Goal: Information Seeking & Learning: Find specific fact

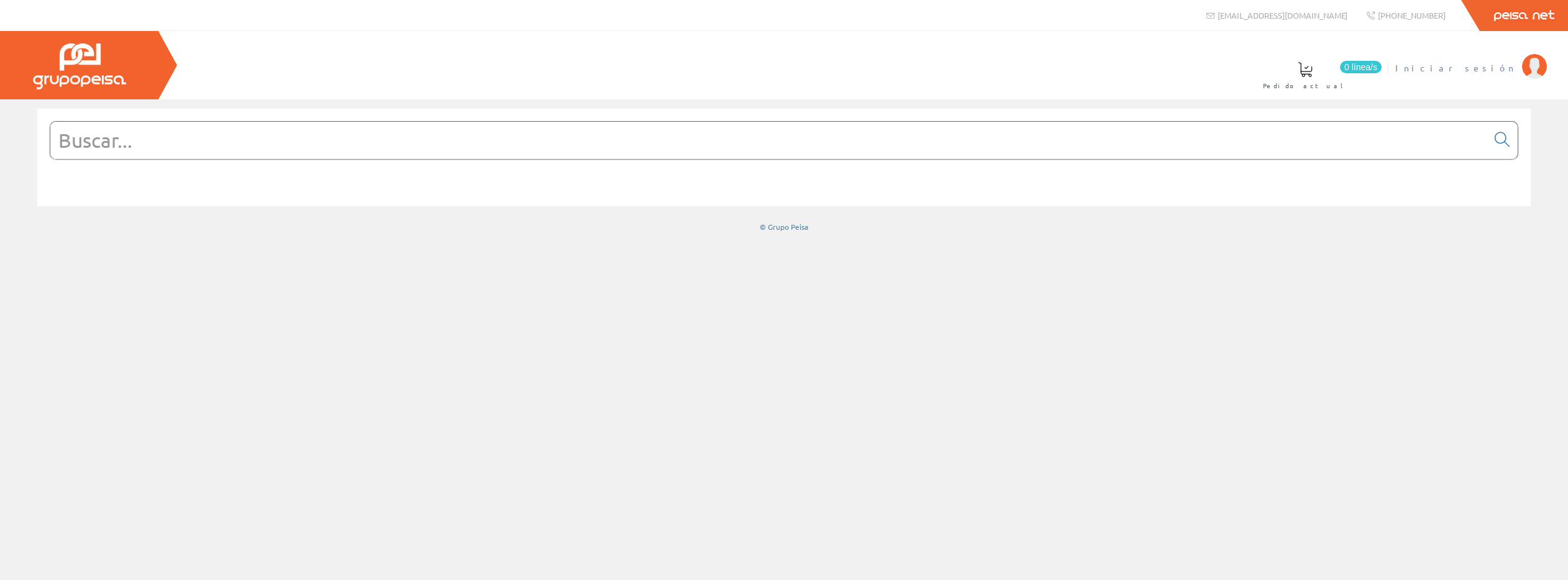
click at [1497, 70] on span "Iniciar sesión" at bounding box center [1456, 68] width 120 height 13
click at [178, 138] on input "text" at bounding box center [769, 140] width 1437 height 37
paste input "COMBI 4P40T15"
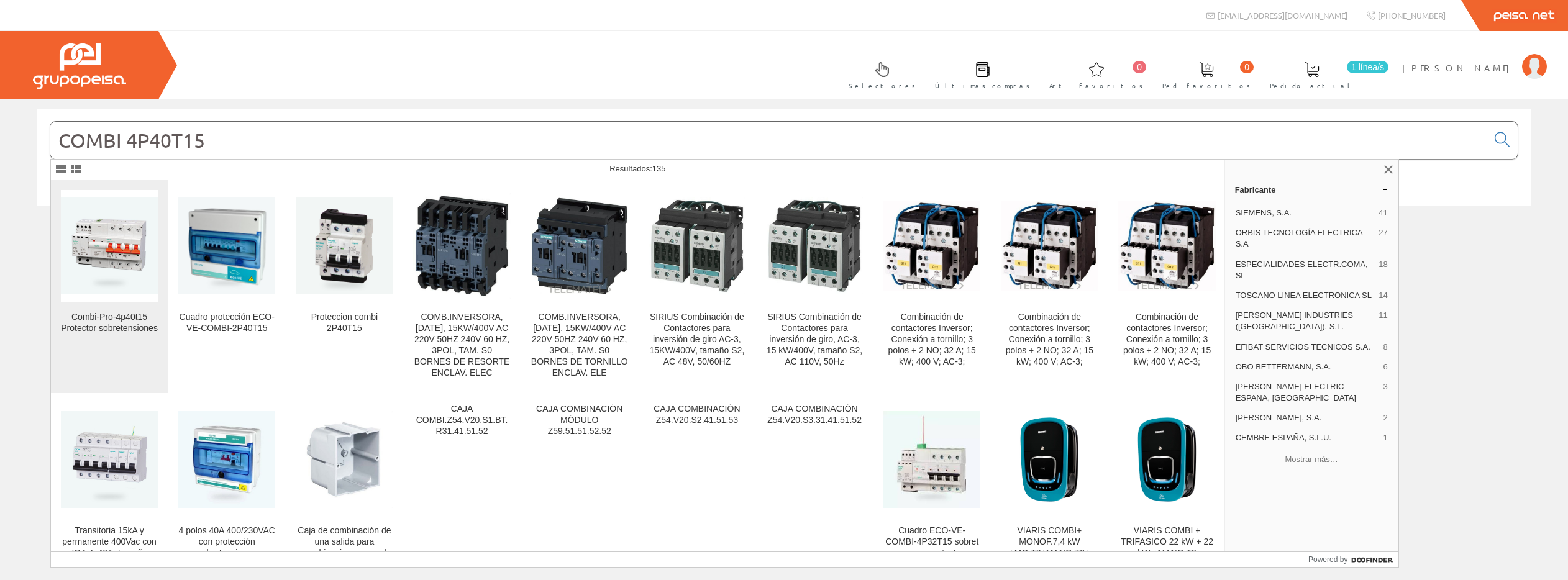
type input "COMBI 4P40T15"
click at [126, 229] on img at bounding box center [109, 246] width 97 height 97
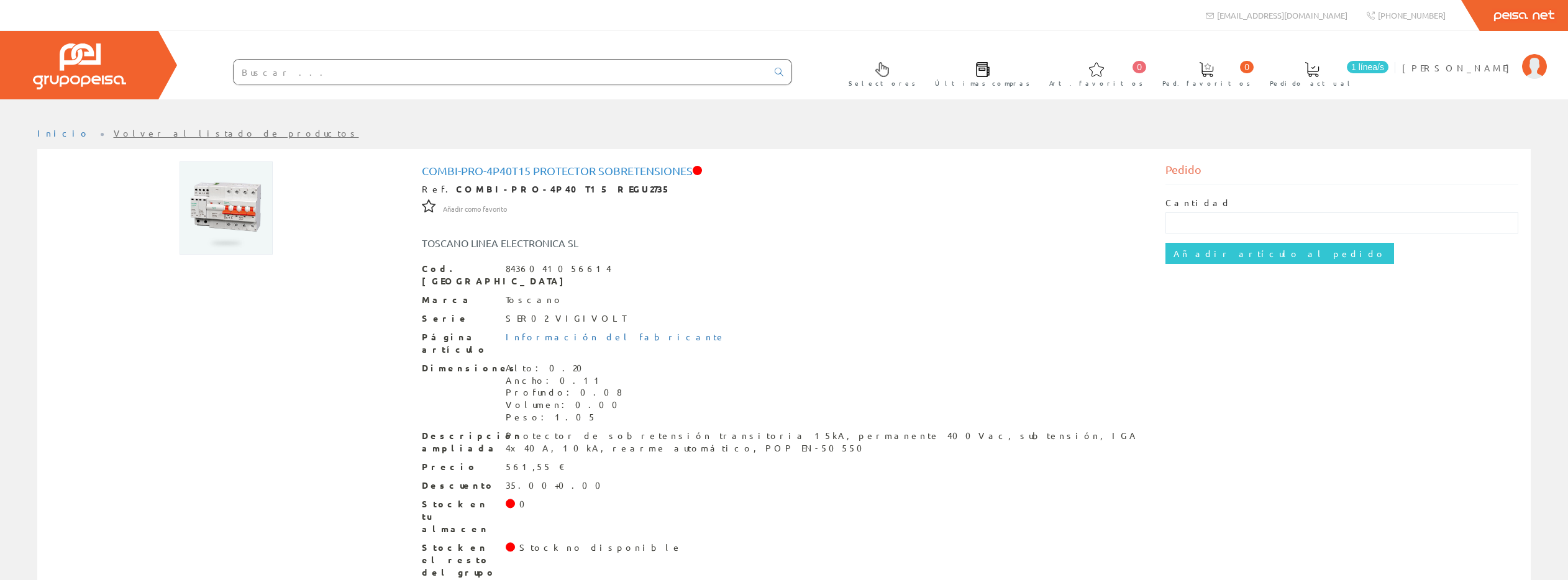
click at [279, 71] on input "text" at bounding box center [500, 71] width 534 height 25
paste input "combi 2p40t15"
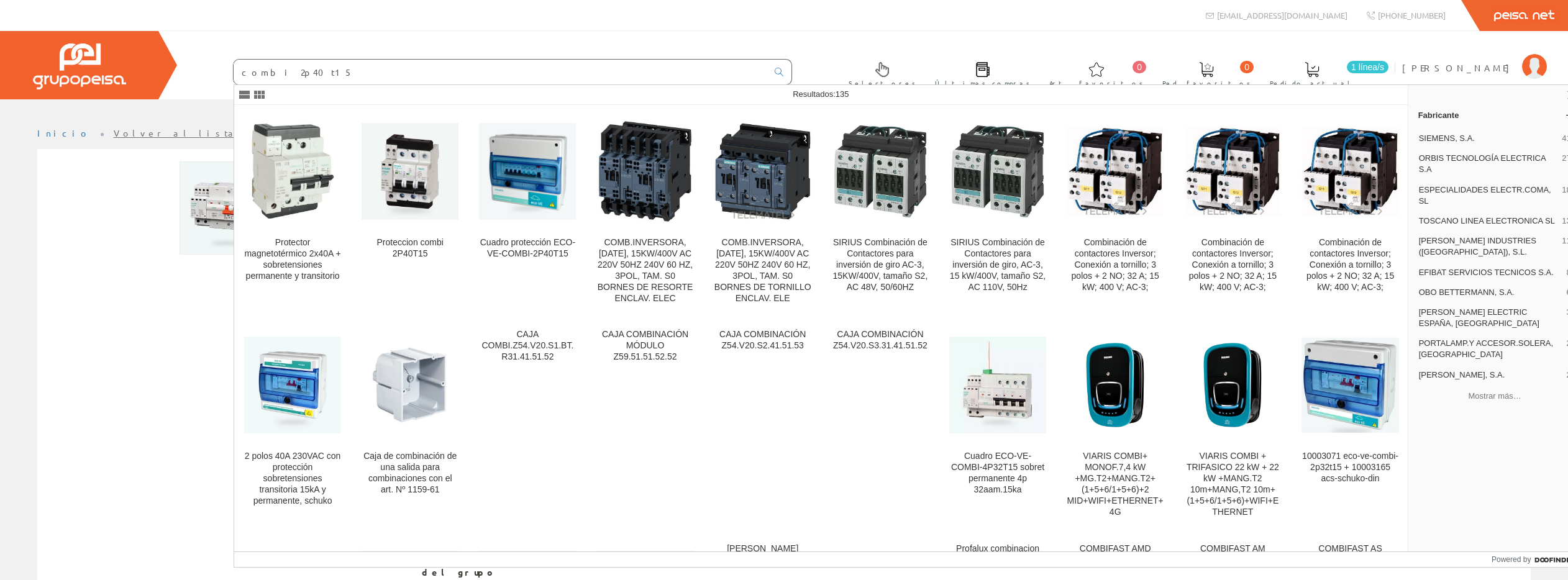
type input "combi 2p40t15"
click at [304, 175] on img at bounding box center [293, 172] width 97 height 97
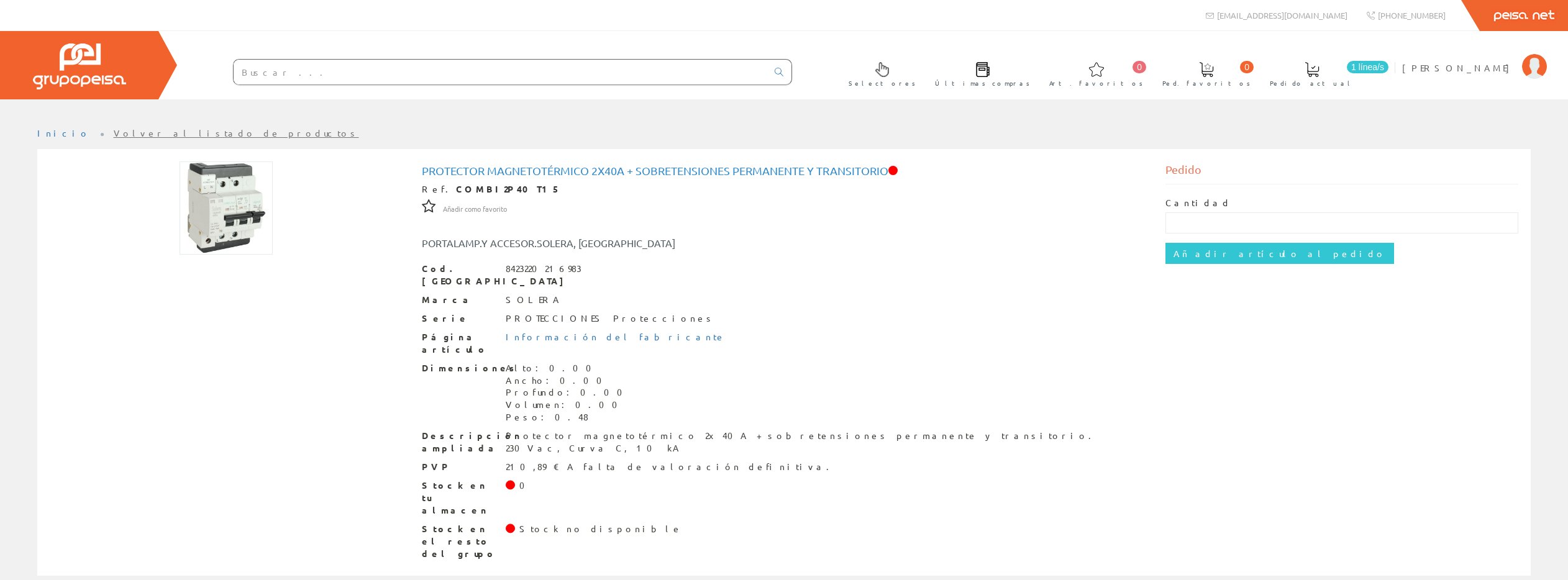
click at [308, 71] on input "text" at bounding box center [500, 71] width 534 height 25
paste input "COMBI-PRO-2P40"
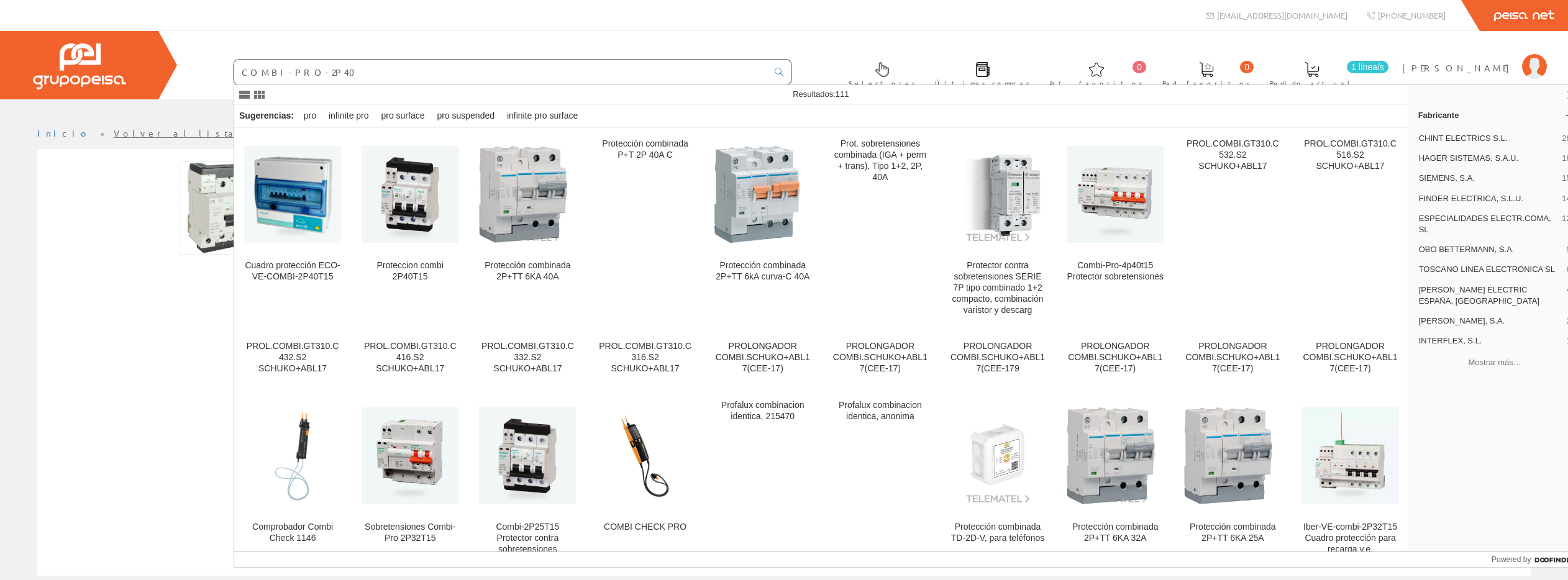
drag, startPoint x: 323, startPoint y: 76, endPoint x: 239, endPoint y: 69, distance: 84.3
click at [239, 69] on input "COMBI-PRO-2P40" at bounding box center [500, 71] width 534 height 25
paste input "10002881"
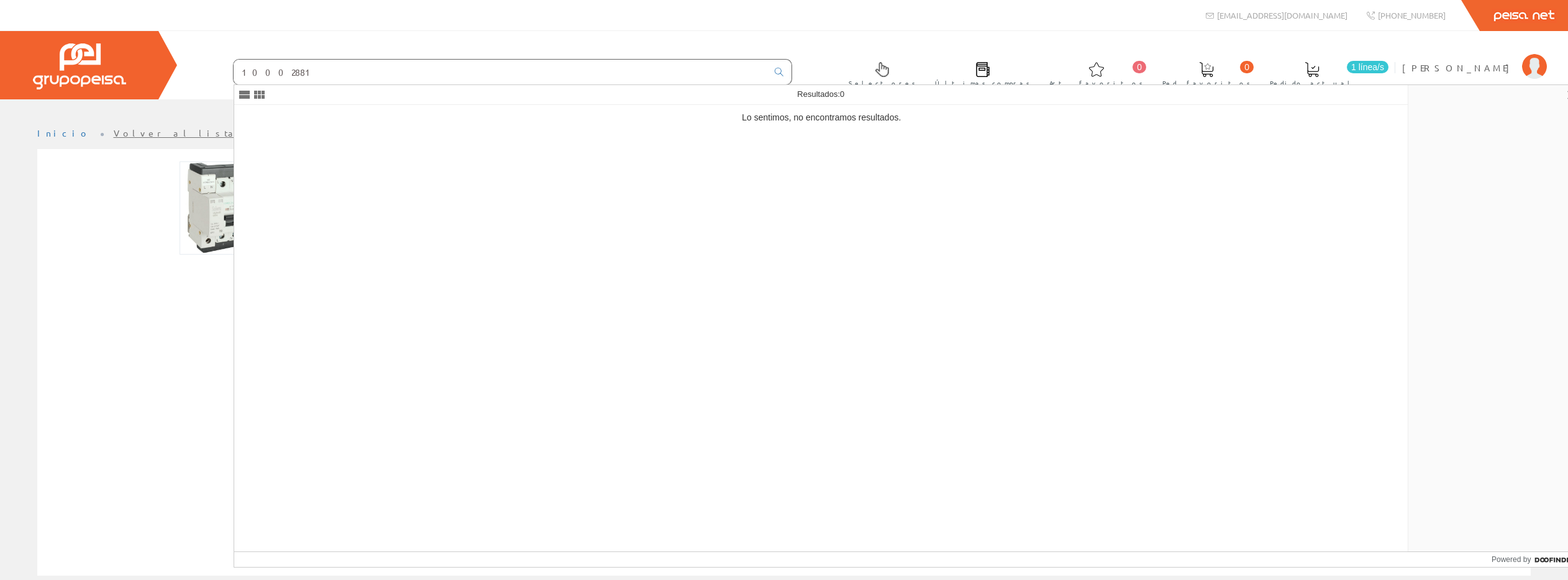
type input "10002881"
click at [142, 177] on div at bounding box center [227, 207] width 354 height 93
click at [218, 198] on img at bounding box center [226, 207] width 93 height 93
click at [211, 176] on img at bounding box center [226, 207] width 93 height 93
click at [211, 177] on img at bounding box center [226, 207] width 93 height 93
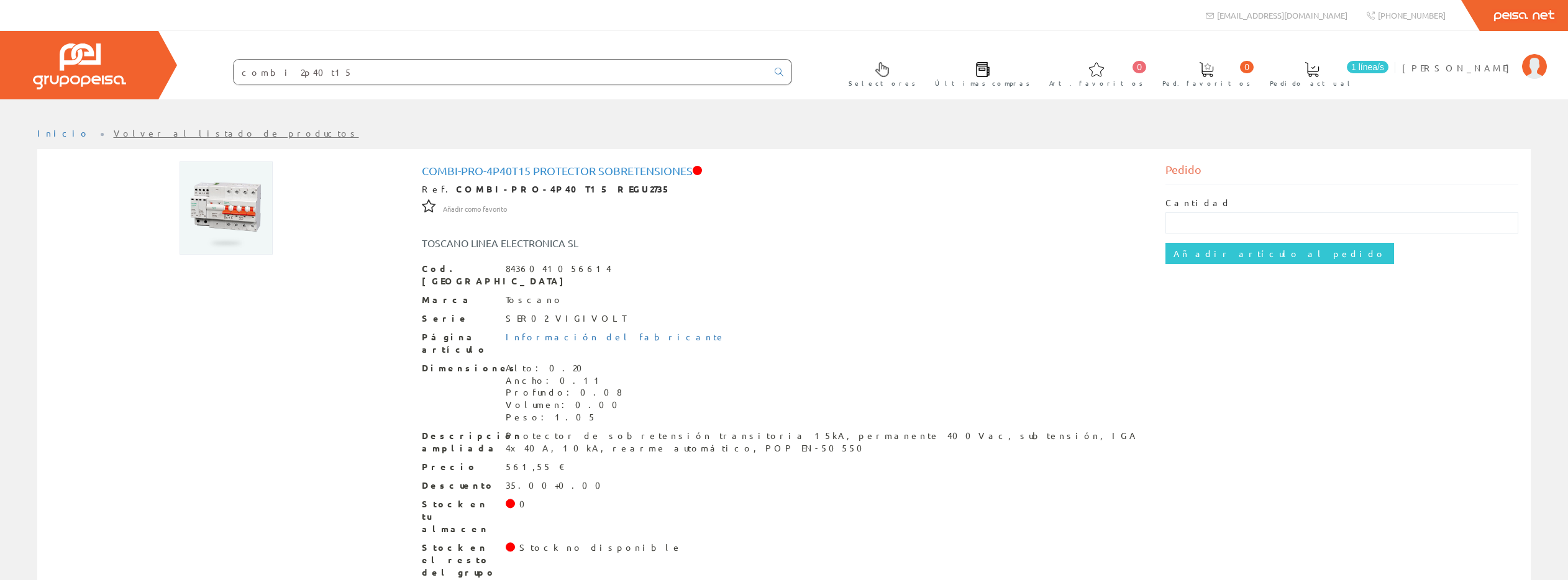
drag, startPoint x: 308, startPoint y: 74, endPoint x: 288, endPoint y: 74, distance: 20.0
click at [288, 74] on input "combi 2p40t15" at bounding box center [500, 71] width 534 height 25
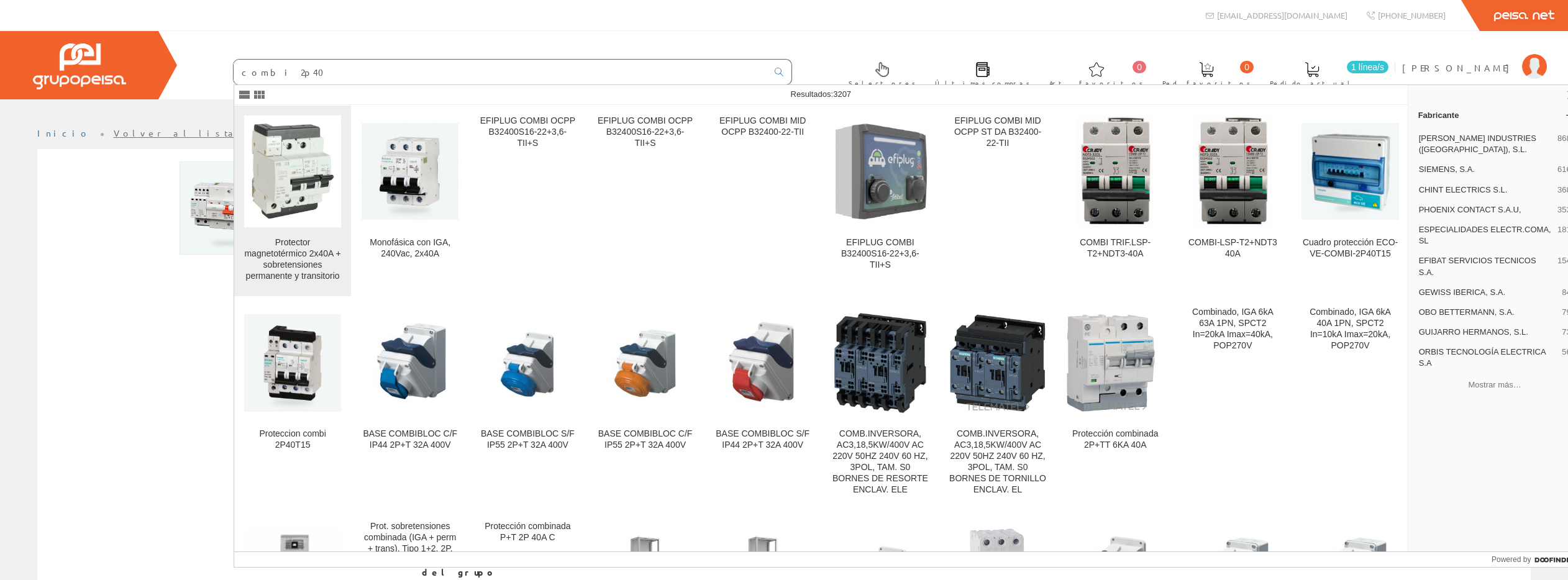
type input "combi 2p40"
click at [312, 175] on img at bounding box center [293, 172] width 97 height 97
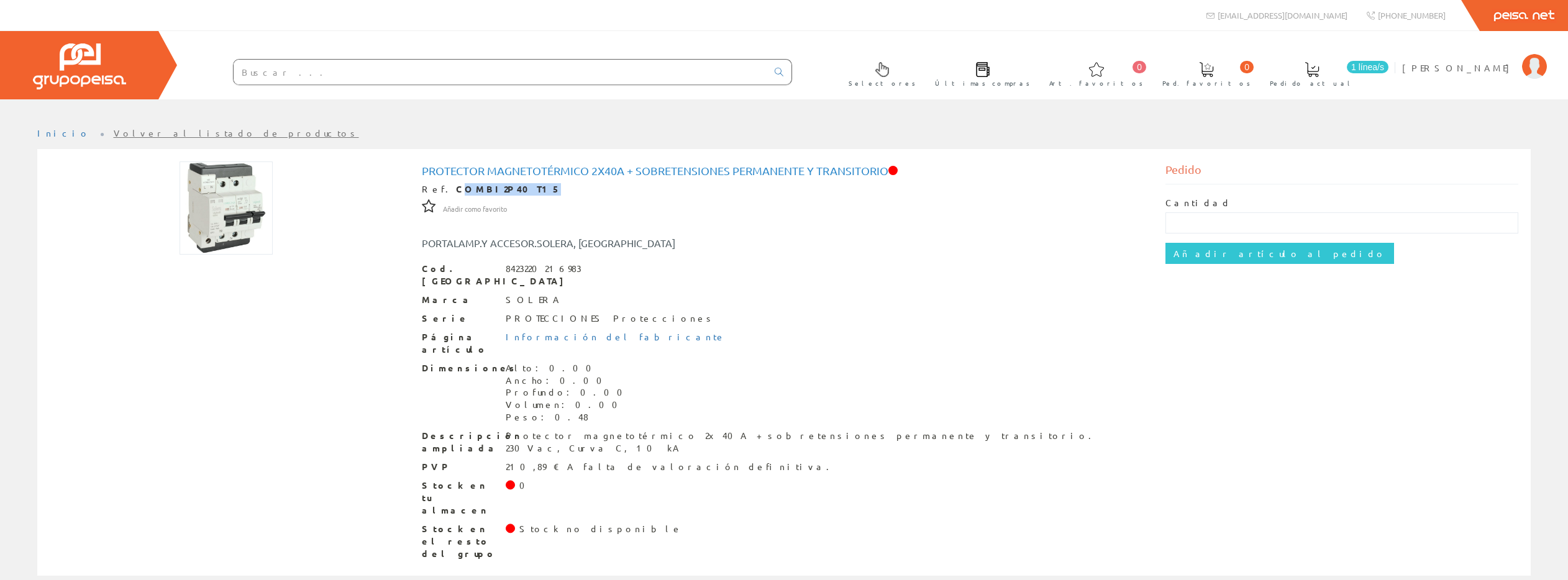
drag, startPoint x: 511, startPoint y: 189, endPoint x: 446, endPoint y: 188, distance: 65.0
click at [445, 188] on div "Ref. COMBI2P40T15" at bounding box center [785, 189] width 725 height 13
drag, startPoint x: 440, startPoint y: 189, endPoint x: 487, endPoint y: 189, distance: 47.0
click at [487, 189] on strong "COMBI2P40T15" at bounding box center [508, 189] width 105 height 11
copy strong "COMBI2P40"
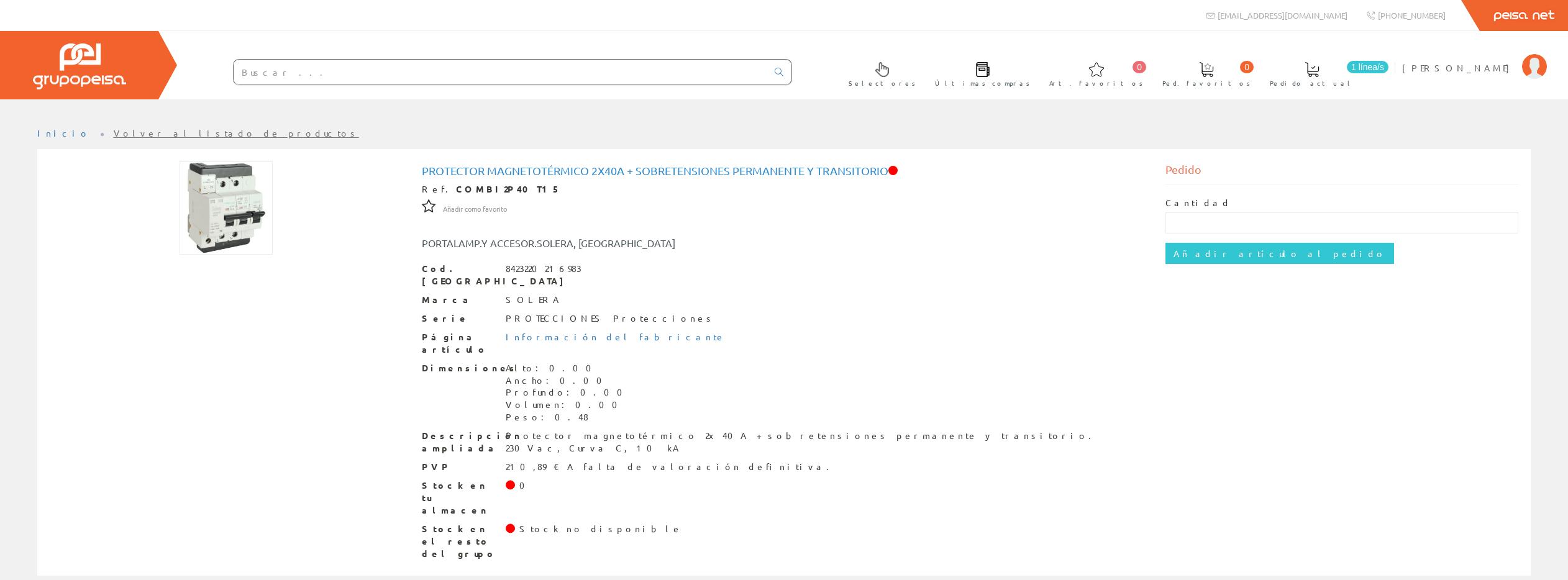
click at [355, 74] on input "text" at bounding box center [500, 71] width 534 height 25
paste input "COMBI2P40"
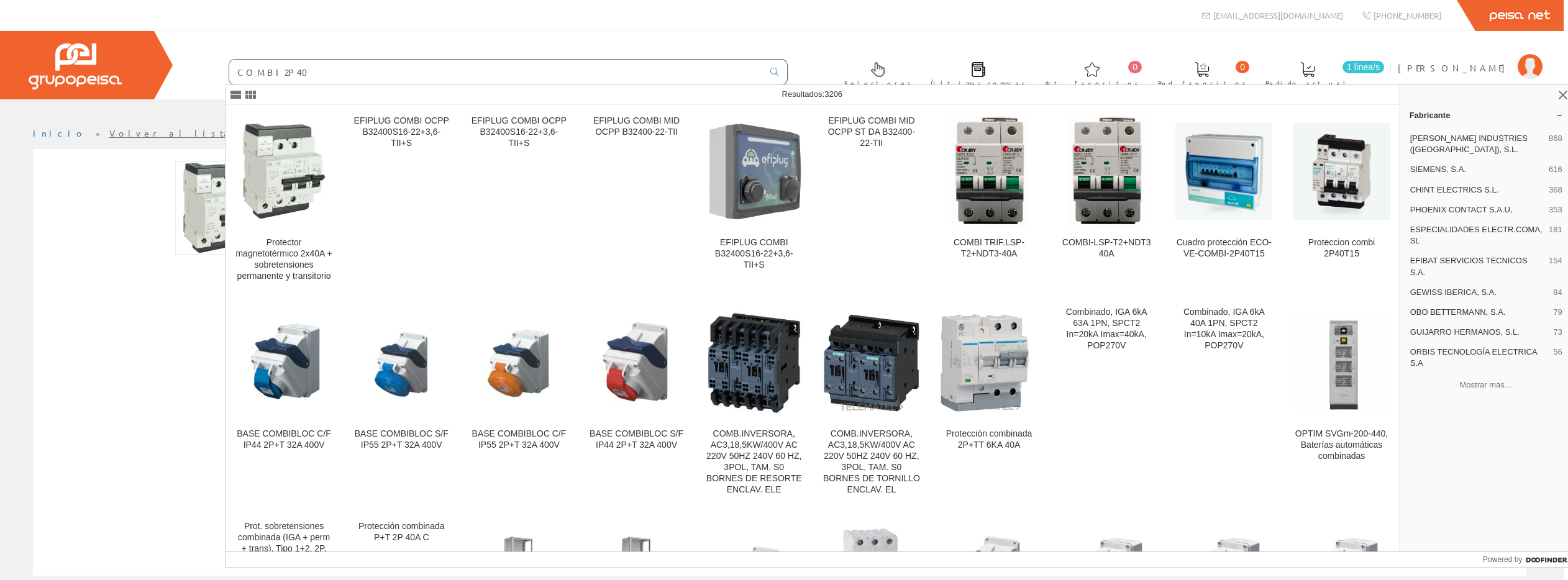
type input "COMBI2P40"
click at [214, 210] on img at bounding box center [221, 207] width 93 height 93
click at [310, 73] on input "COMBI2P40" at bounding box center [496, 71] width 534 height 25
click at [293, 157] on img at bounding box center [284, 172] width 97 height 97
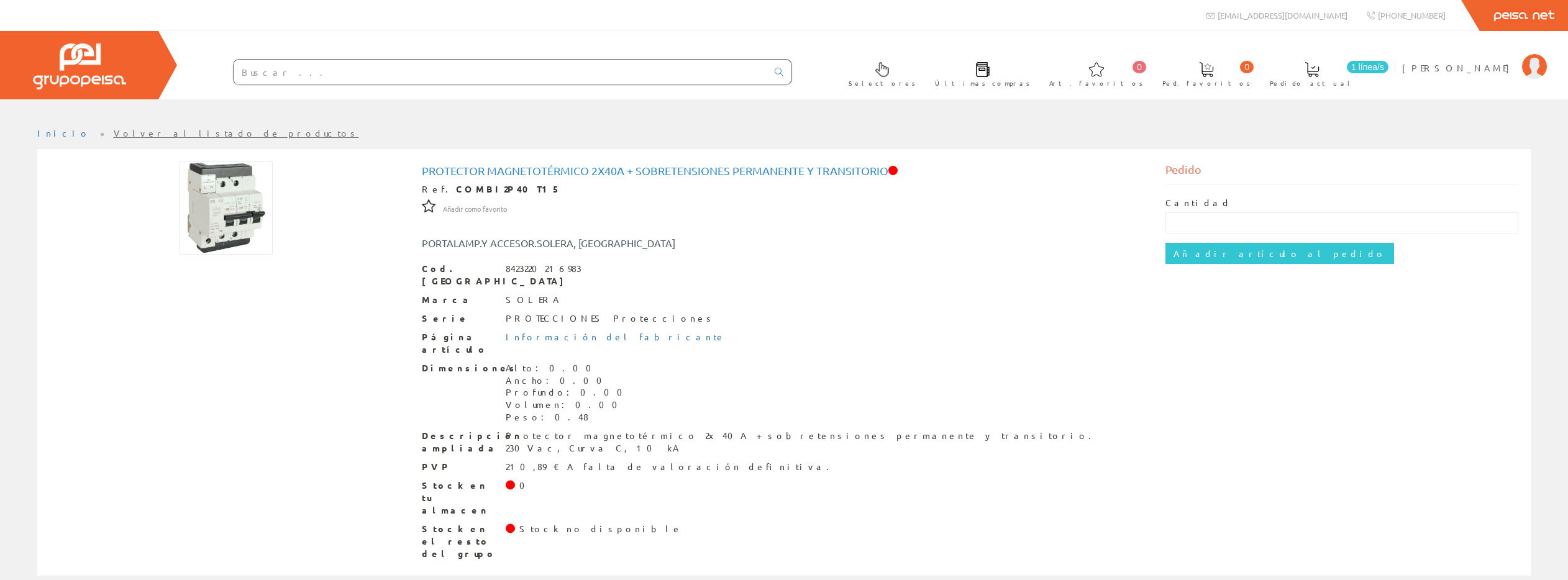
click at [346, 76] on input "text" at bounding box center [500, 71] width 534 height 25
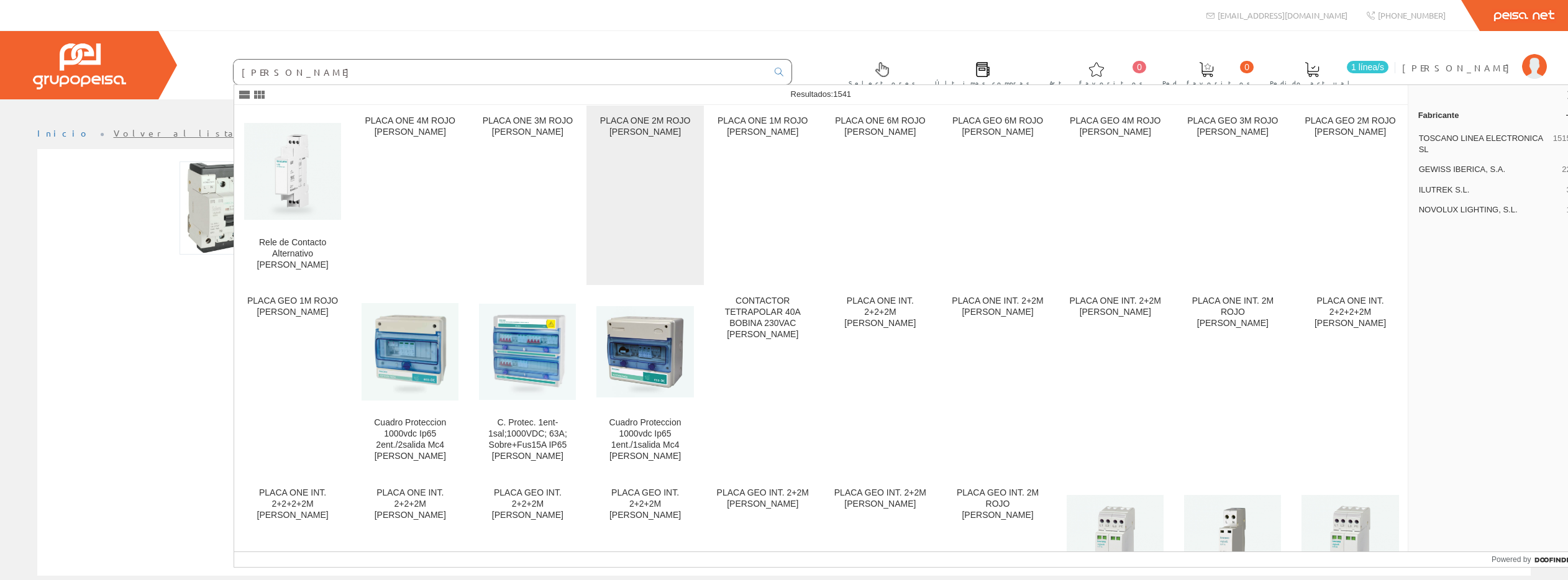
type input "toscano"
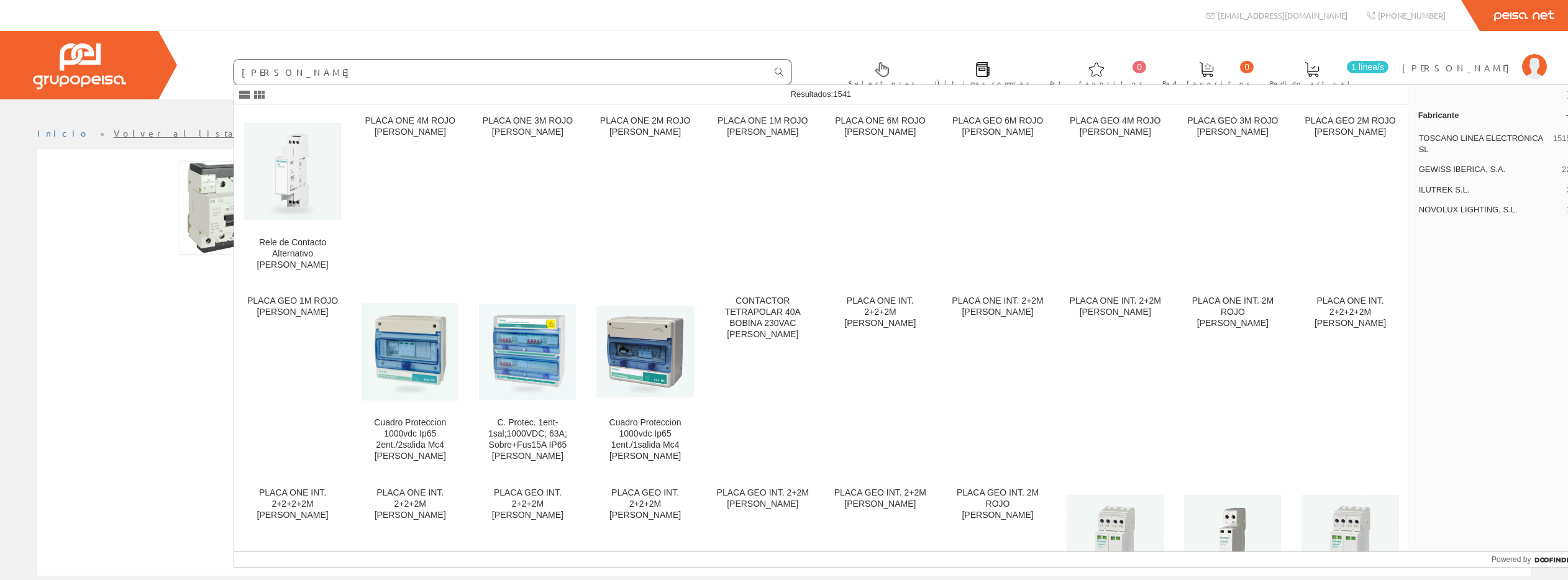
click at [780, 71] on icon at bounding box center [780, 72] width 9 height 9
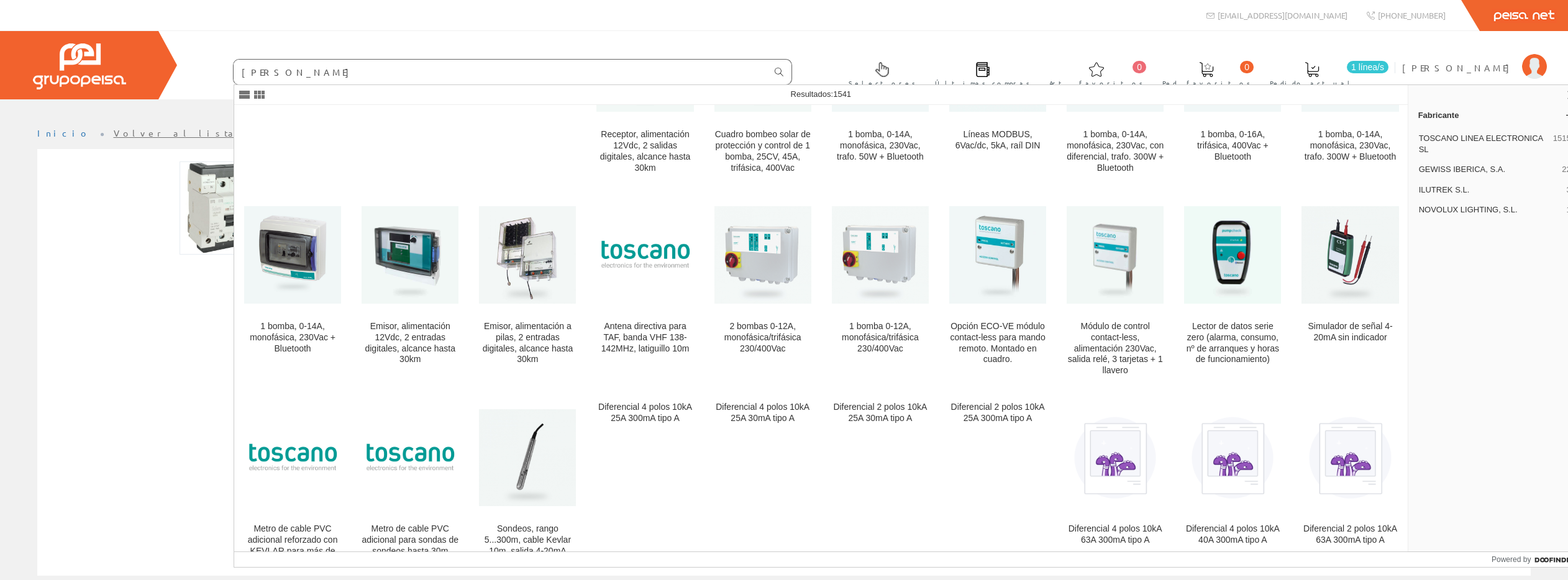
scroll to position [1430, 0]
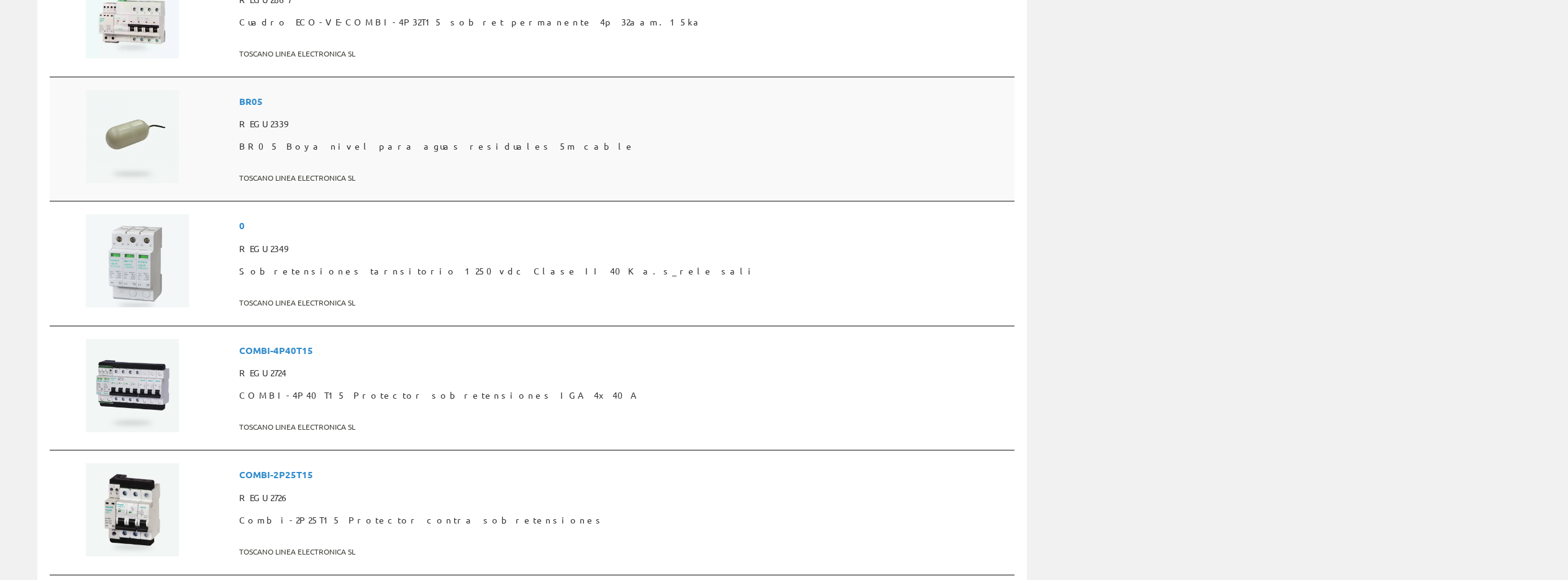
scroll to position [2547, 0]
